Goal: Check status: Check status

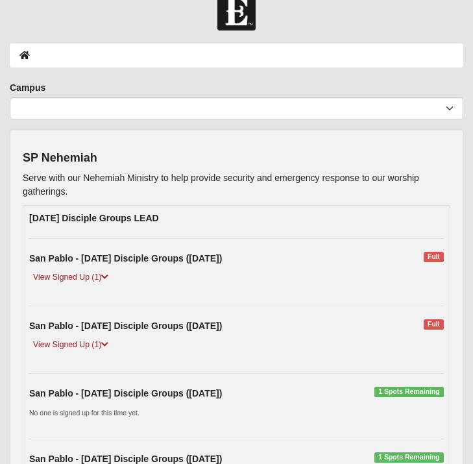
scroll to position [27, 0]
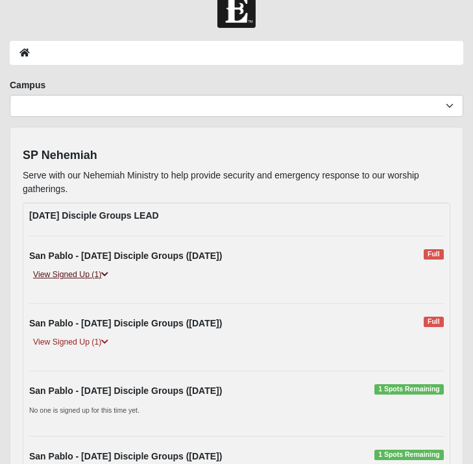
click at [67, 273] on link "View Signed Up (1)" at bounding box center [70, 275] width 83 height 14
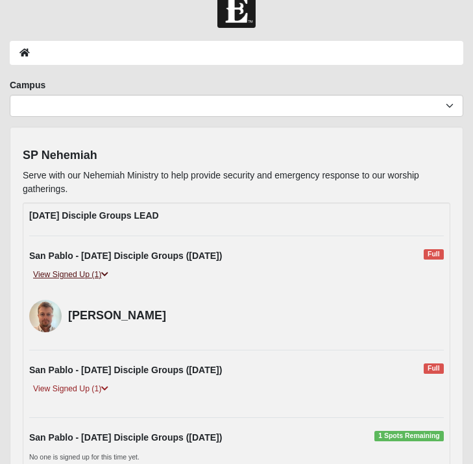
click at [67, 273] on link "View Signed Up (1)" at bounding box center [70, 275] width 83 height 14
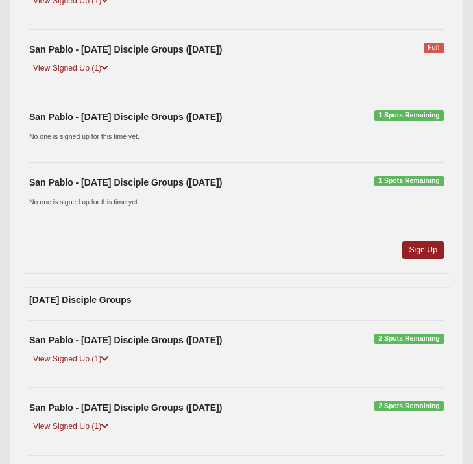
scroll to position [306, 0]
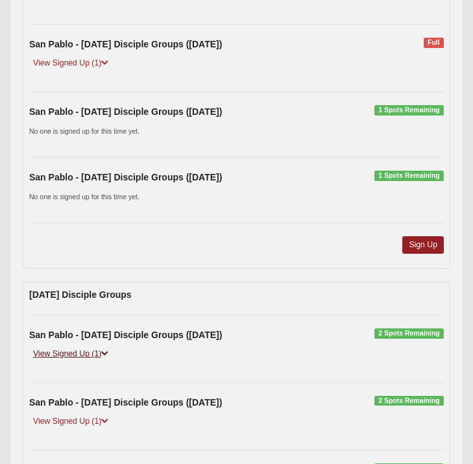
click at [80, 351] on link "View Signed Up (1)" at bounding box center [70, 354] width 83 height 14
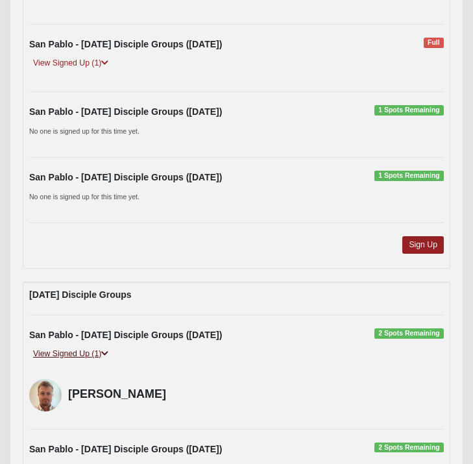
click at [80, 351] on link "View Signed Up (1)" at bounding box center [70, 354] width 83 height 14
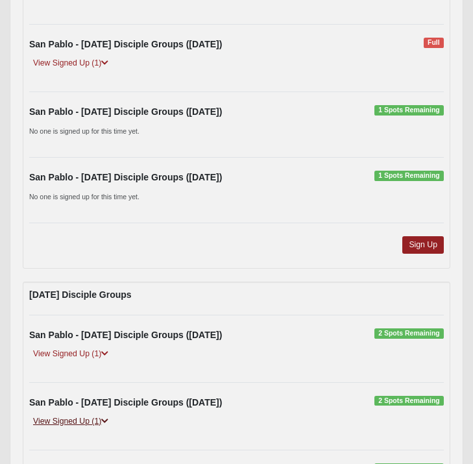
click at [75, 424] on link "View Signed Up (1)" at bounding box center [70, 422] width 83 height 14
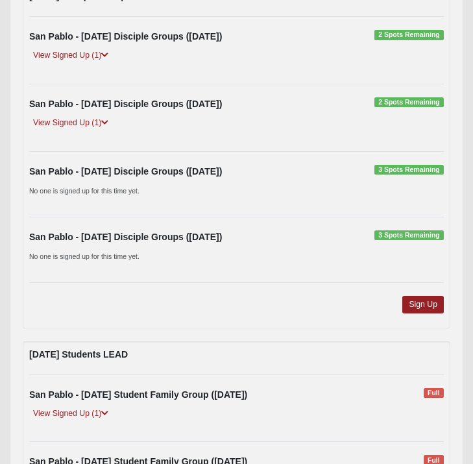
scroll to position [609, 0]
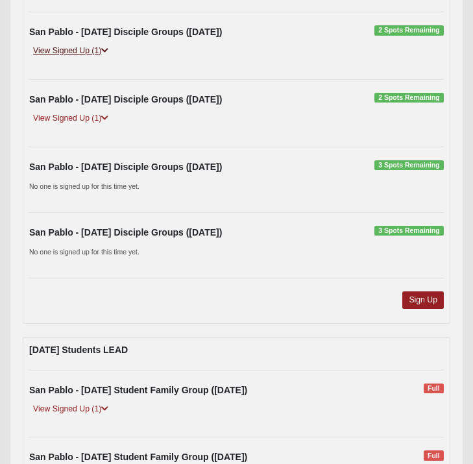
click at [60, 51] on link "View Signed Up (1)" at bounding box center [70, 51] width 83 height 14
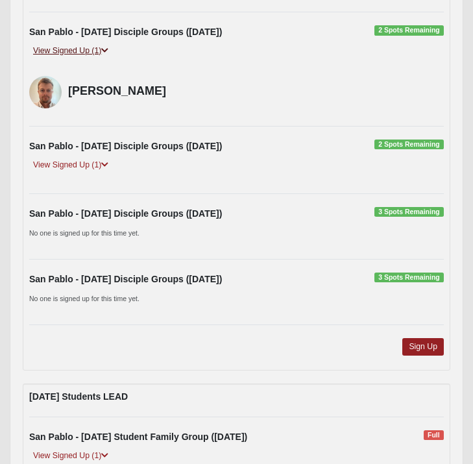
click at [60, 51] on link "View Signed Up (1)" at bounding box center [70, 51] width 83 height 14
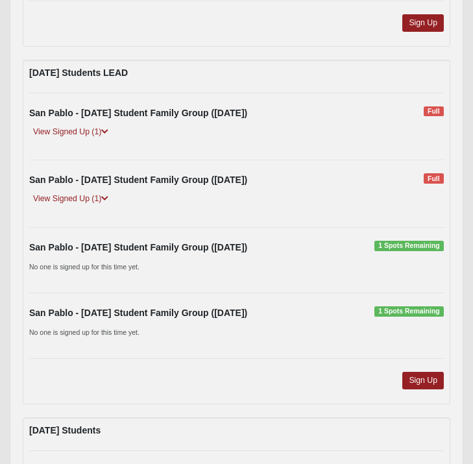
scroll to position [884, 0]
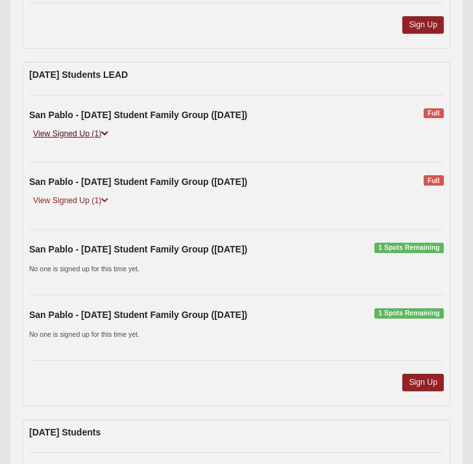
click at [68, 140] on link "View Signed Up (1)" at bounding box center [70, 134] width 83 height 14
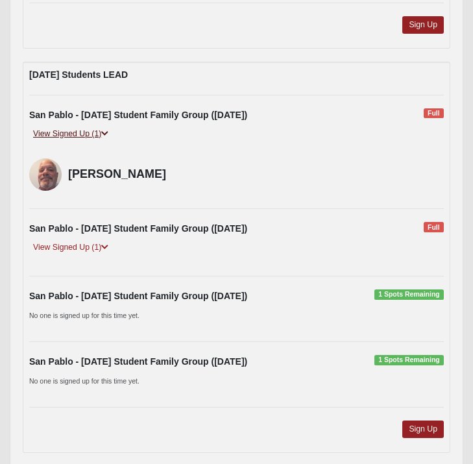
click at [67, 134] on link "View Signed Up (1)" at bounding box center [70, 134] width 83 height 14
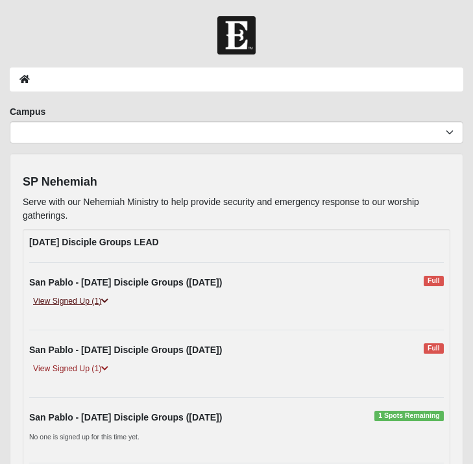
scroll to position [0, 0]
click at [75, 300] on link "View Signed Up (1)" at bounding box center [70, 302] width 83 height 14
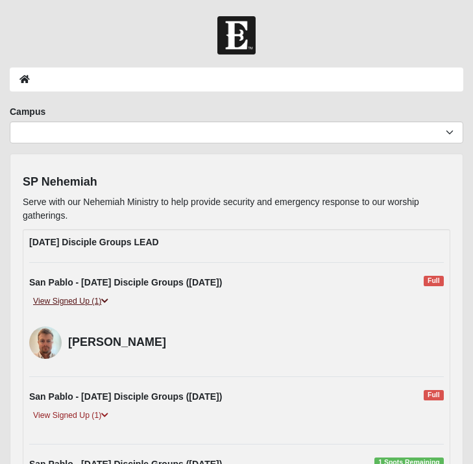
click at [75, 300] on link "View Signed Up (1)" at bounding box center [70, 302] width 83 height 14
